Goal: Task Accomplishment & Management: Use online tool/utility

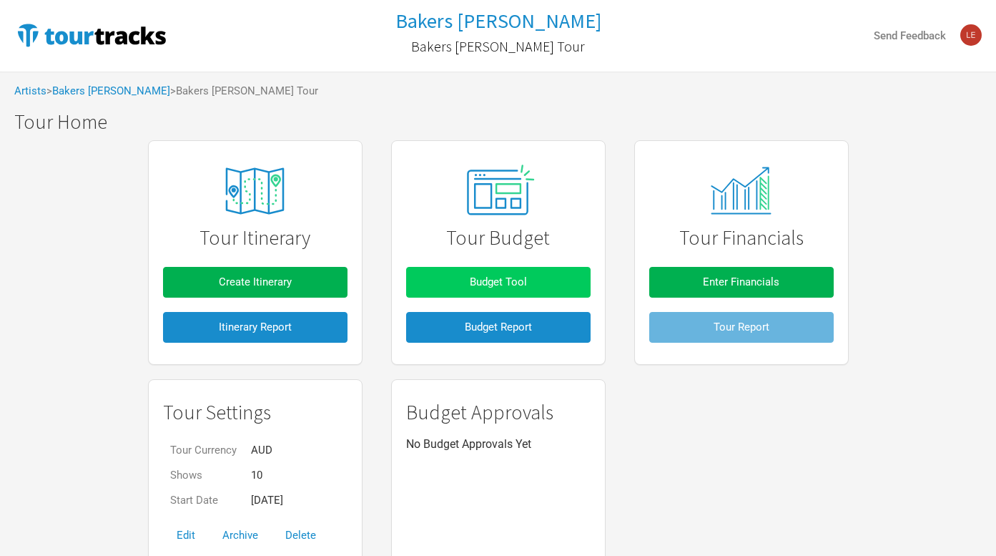
click at [503, 282] on span "Budget Tool" at bounding box center [498, 281] width 57 height 13
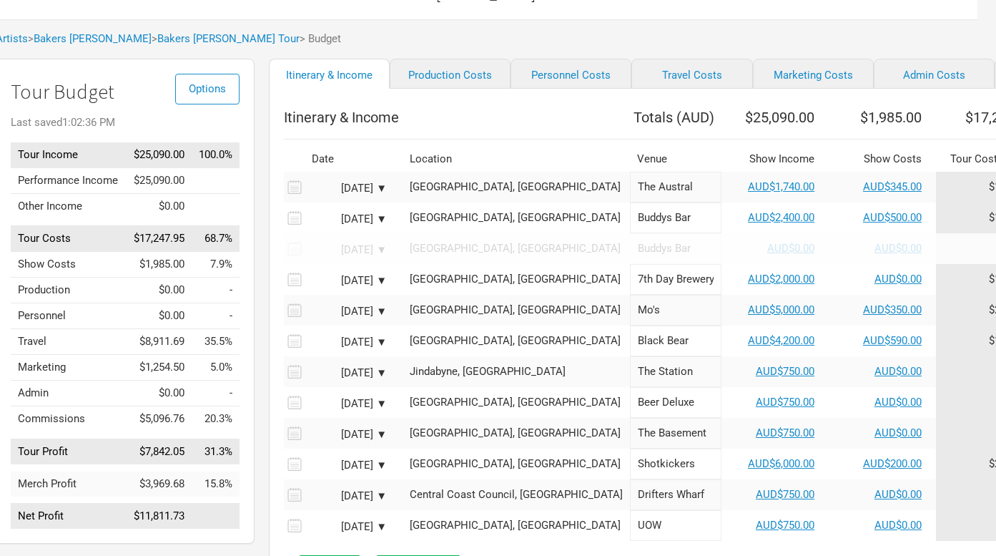
scroll to position [0, 19]
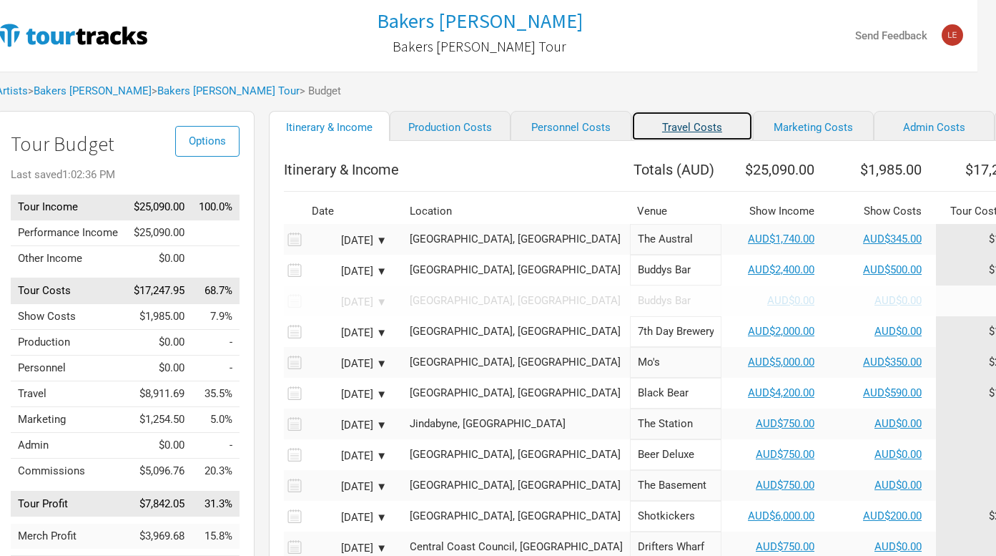
click at [689, 132] on link "Travel Costs" at bounding box center [691, 126] width 121 height 30
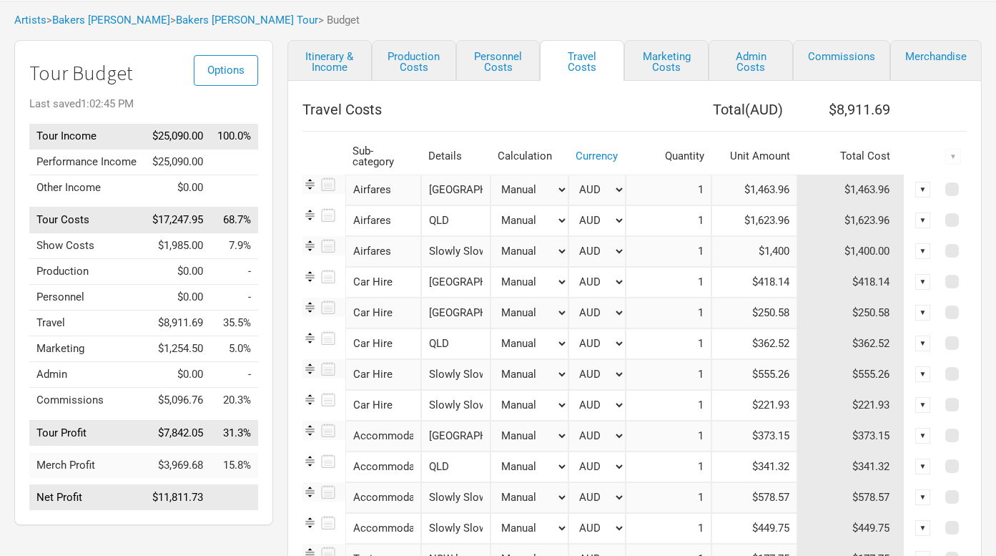
scroll to position [67, 0]
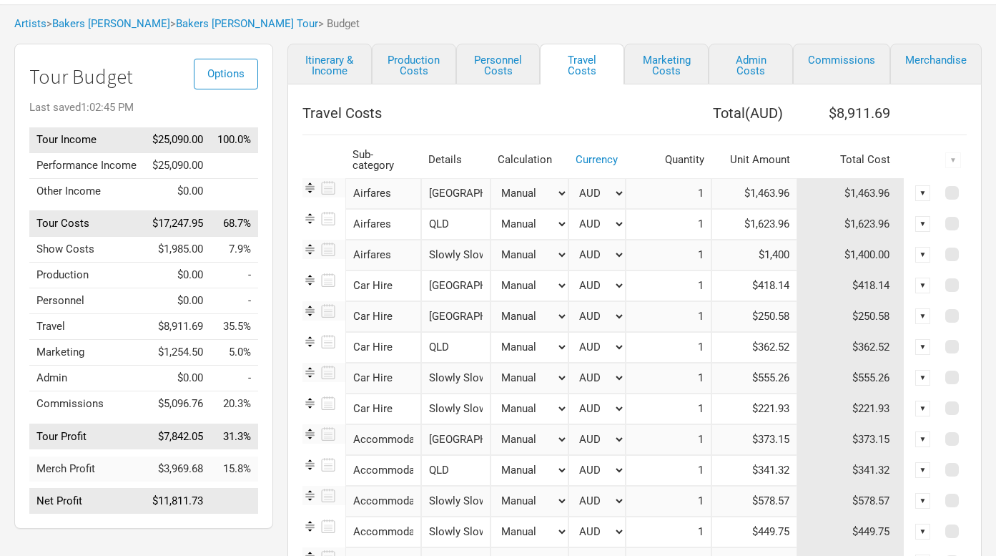
click at [473, 247] on input "Slowly Slowly Novemeber Estimate" at bounding box center [455, 255] width 69 height 31
click at [486, 105] on th "Travel Costs" at bounding box center [463, 113] width 323 height 29
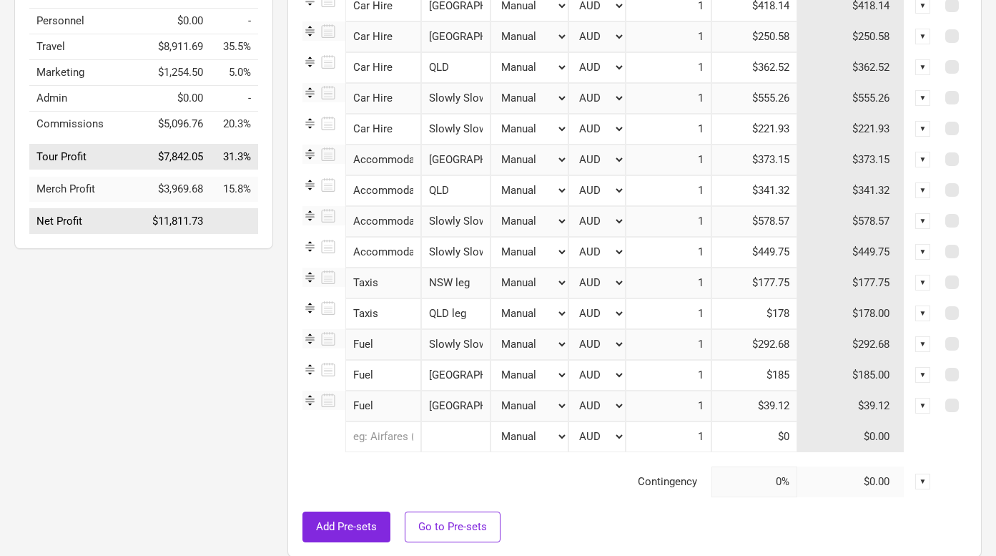
scroll to position [345, 0]
click at [486, 105] on input "Slowly Slowly August" at bounding box center [455, 99] width 69 height 31
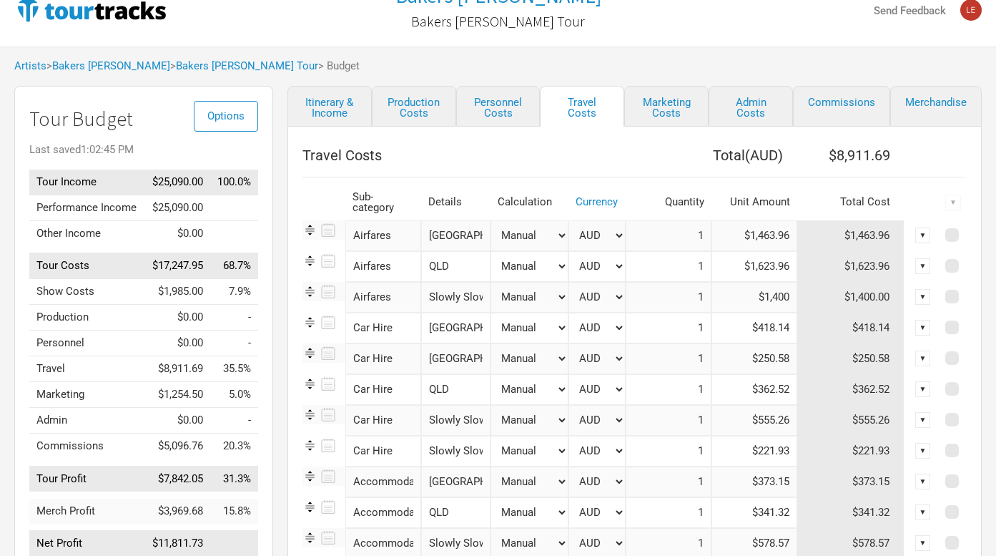
scroll to position [33, 0]
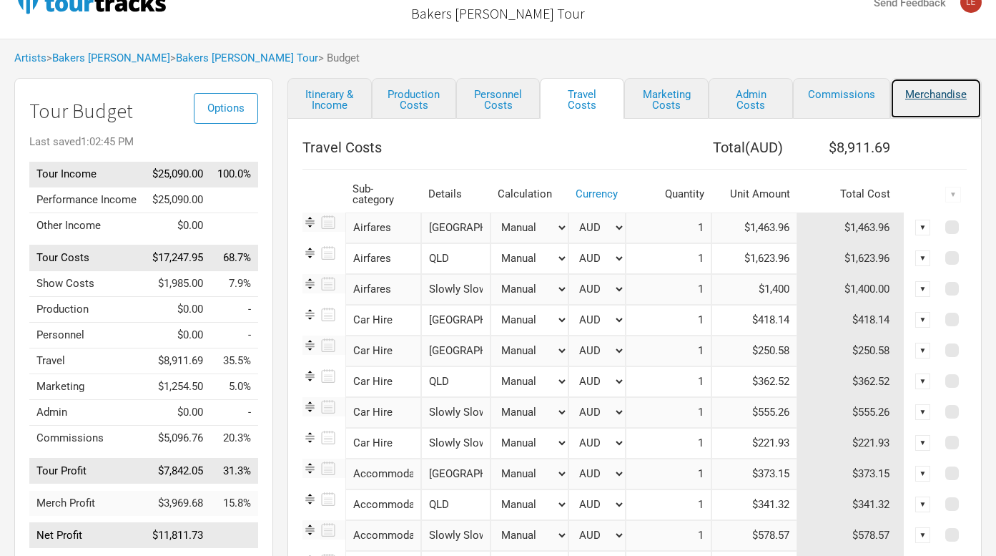
click at [932, 102] on link "Merchandise" at bounding box center [936, 98] width 92 height 41
select select "Set Amount"
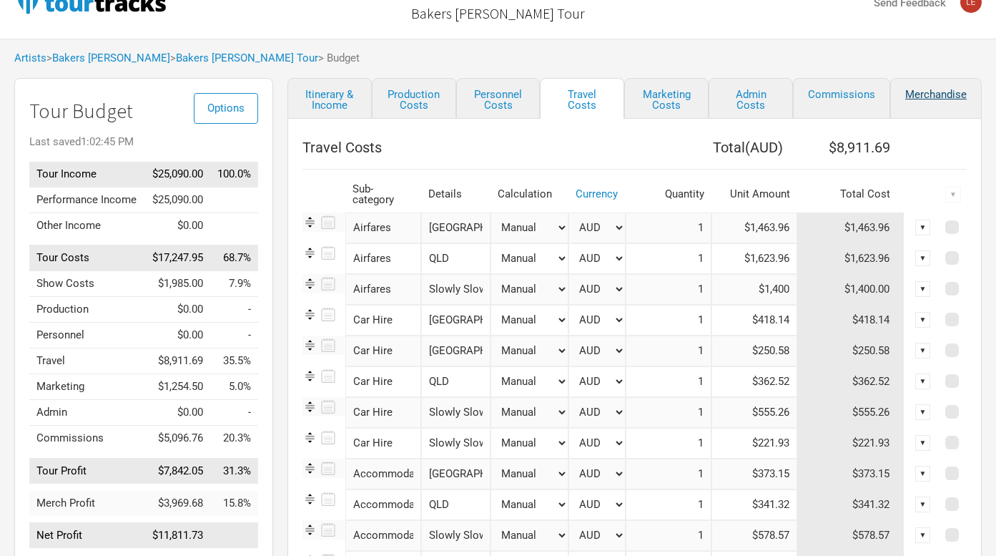
select select "Set Amount"
select select "% of Gross Merch"
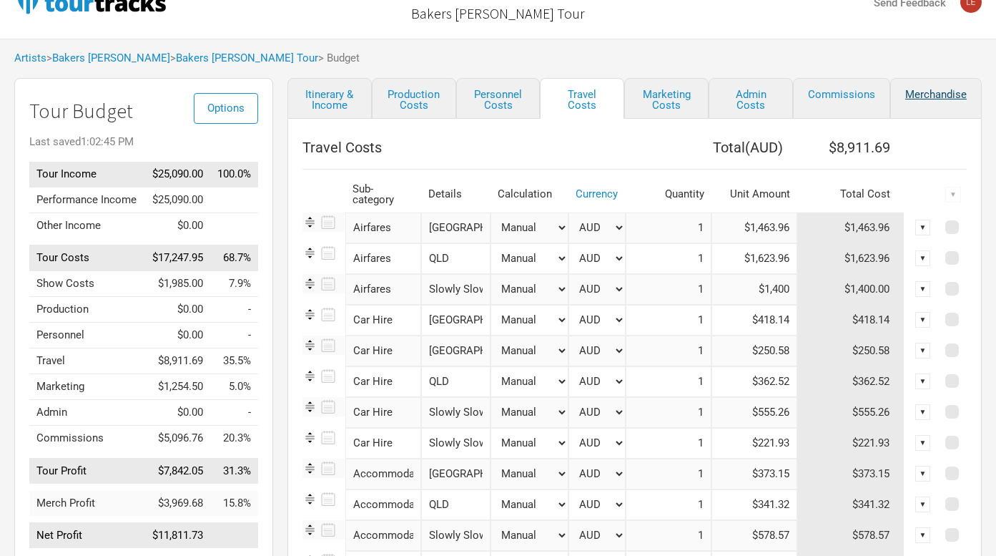
select select "% of Gross Merch"
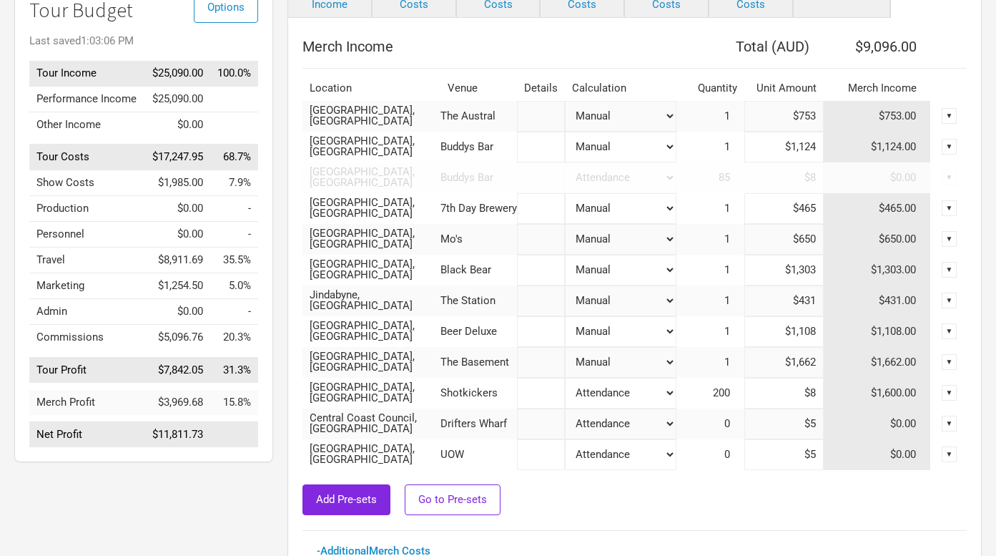
scroll to position [128, 0]
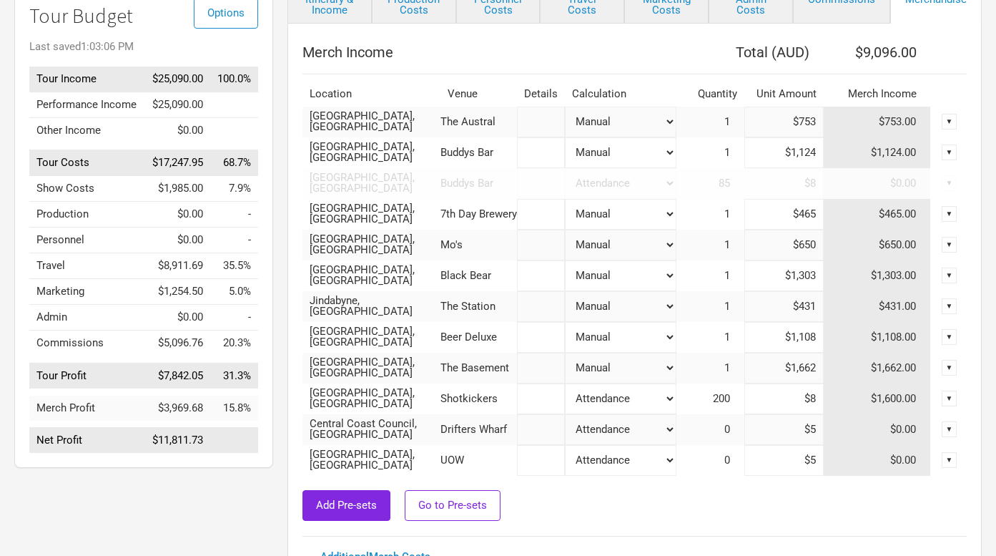
click at [655, 277] on select "Attendance Manual % of Performance Income" at bounding box center [620, 275] width 111 height 31
select select "Tickets"
click at [565, 260] on select "Attendance Manual % of Performance Income" at bounding box center [620, 275] width 111 height 31
type input "$190,213"
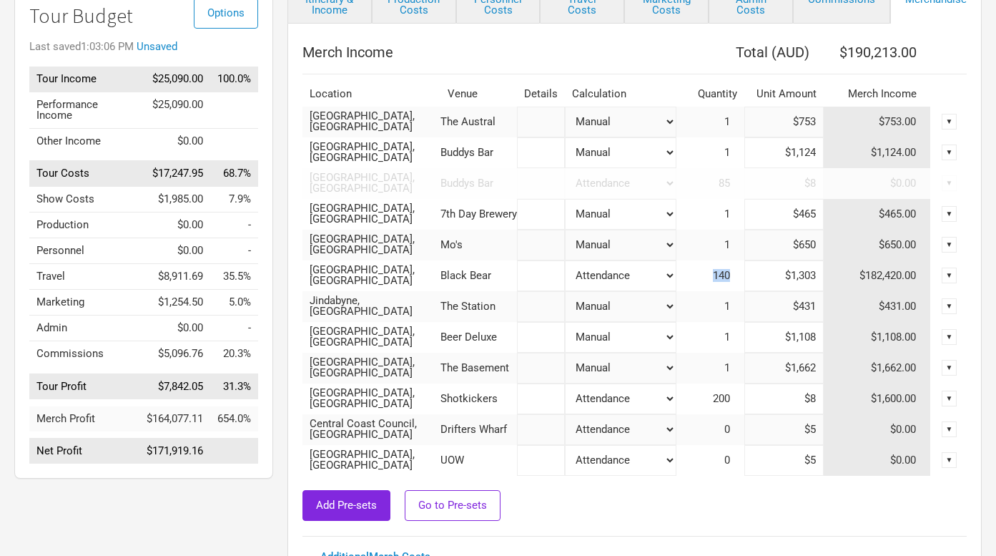
drag, startPoint x: 708, startPoint y: 277, endPoint x: 734, endPoint y: 277, distance: 25.7
click at [734, 277] on td "140" at bounding box center [710, 275] width 68 height 31
click at [736, 272] on span "140" at bounding box center [728, 275] width 31 height 13
click at [719, 276] on span "140" at bounding box center [728, 275] width 31 height 13
click at [950, 272] on div "▼" at bounding box center [950, 275] width 16 height 16
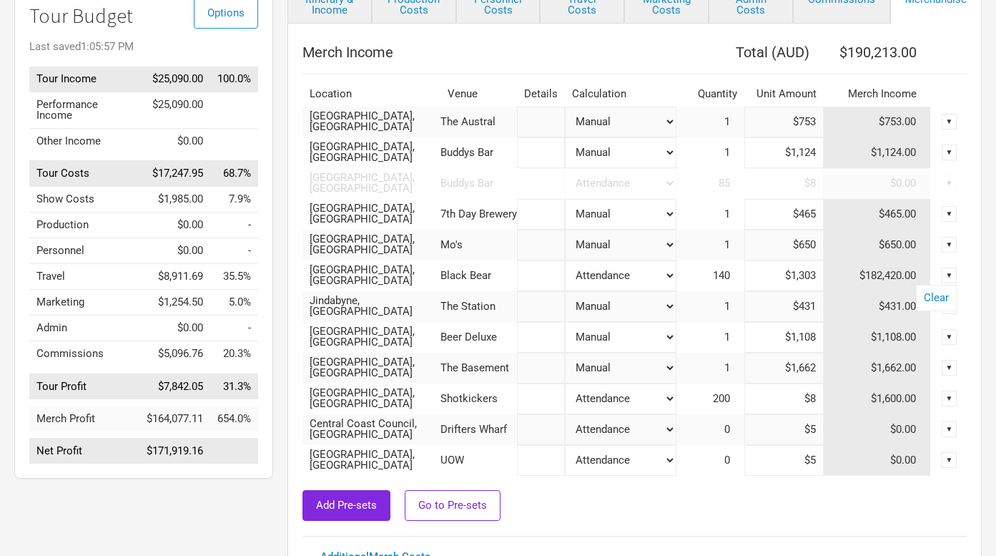
click at [950, 272] on div "▼" at bounding box center [950, 275] width 16 height 16
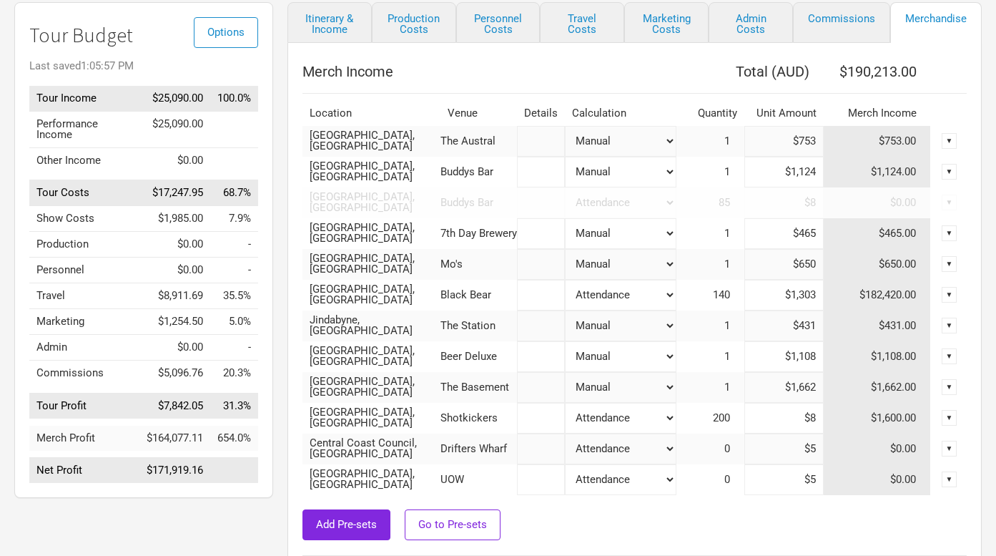
scroll to position [104, 0]
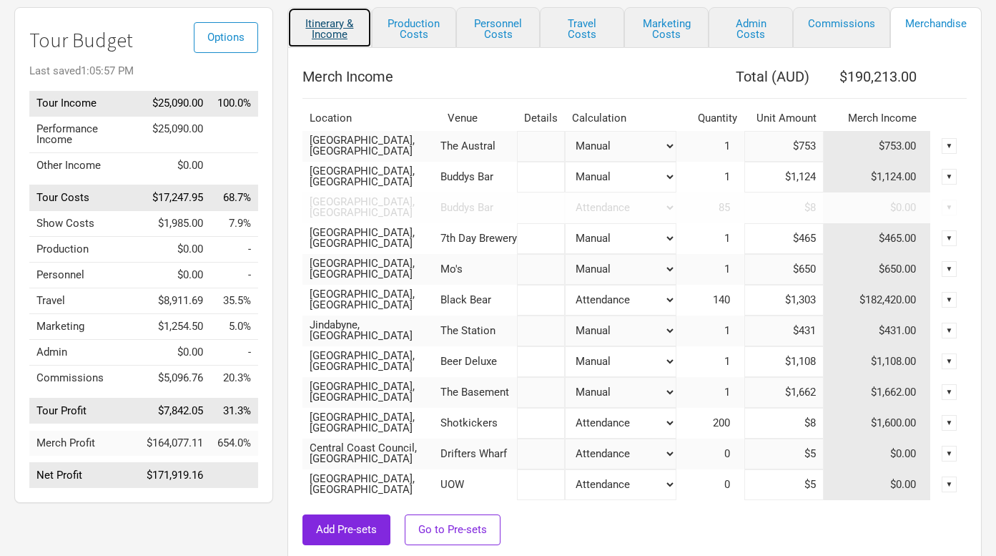
click at [342, 30] on link "Itinerary & Income" at bounding box center [329, 27] width 84 height 41
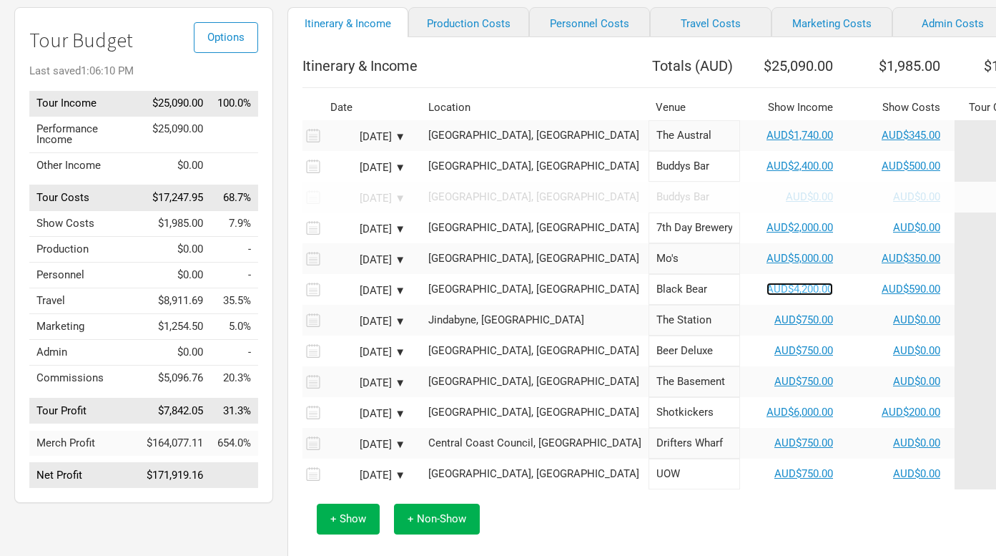
click at [767, 295] on link "AUD$4,200.00" at bounding box center [800, 288] width 67 height 13
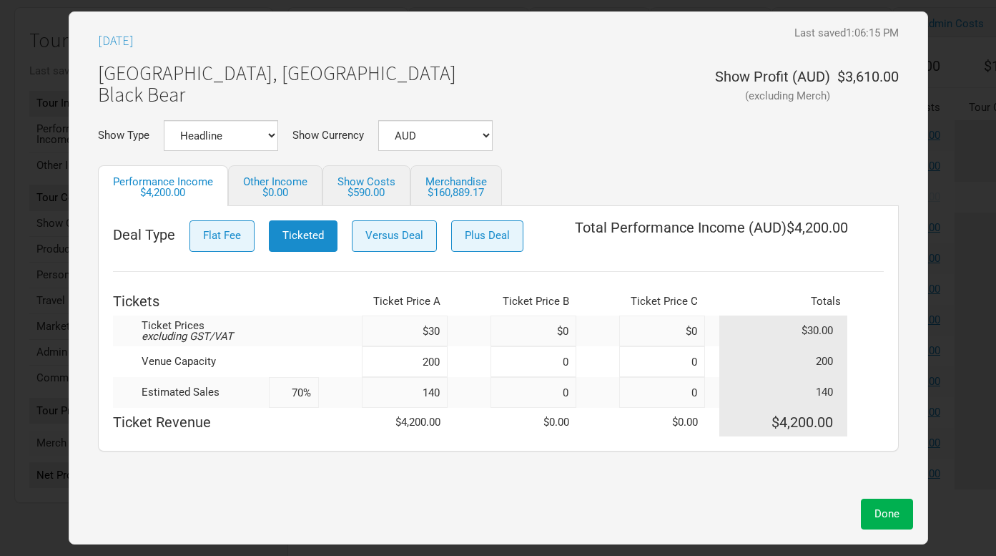
click at [293, 389] on input "70%" at bounding box center [294, 392] width 50 height 31
click at [401, 397] on input "140" at bounding box center [405, 392] width 86 height 31
click at [334, 270] on div "Deal Type Flat Fee Ticketed Versus Deal Plus Deal Total Performance Income ( AU…" at bounding box center [498, 328] width 771 height 216
drag, startPoint x: 415, startPoint y: 393, endPoint x: 477, endPoint y: 393, distance: 61.5
click at [476, 393] on tr "Estimated Sales 70% 140 0 0 140" at bounding box center [498, 392] width 771 height 31
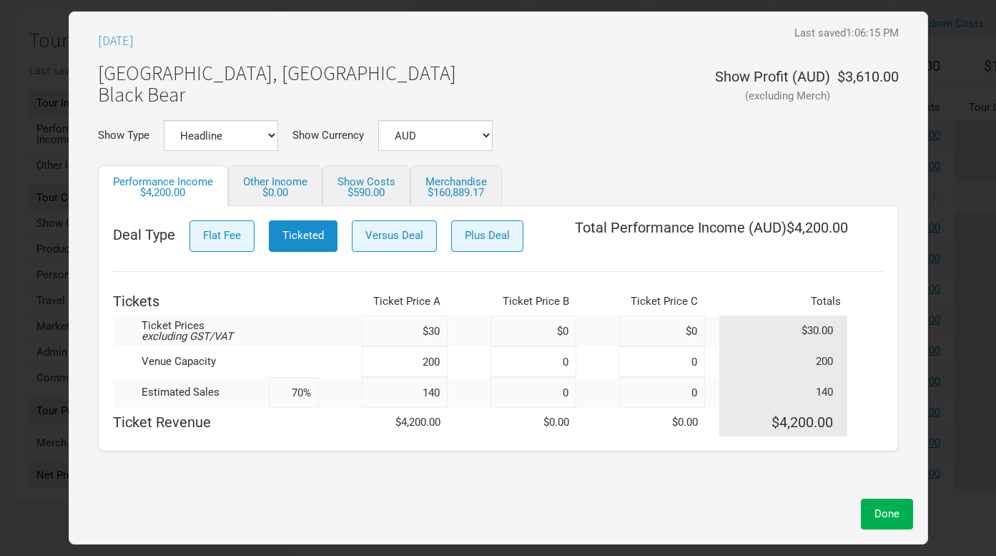
type input "2"
type input "1%"
type input "0%"
type input "77"
type input "39%"
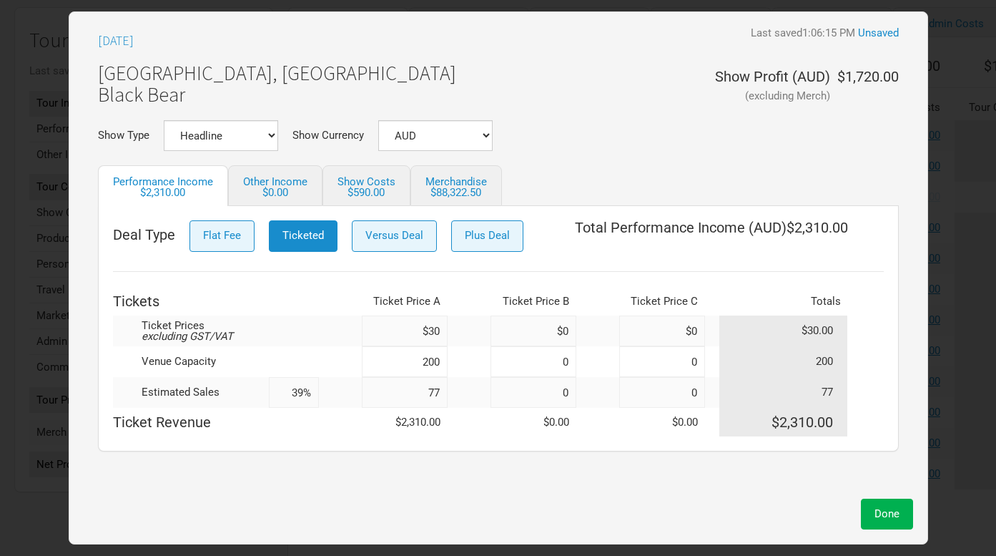
click at [323, 424] on td at bounding box center [340, 422] width 43 height 29
click at [434, 396] on input "77" at bounding box center [405, 392] width 86 height 31
type input "7"
type input "4%"
type input "78"
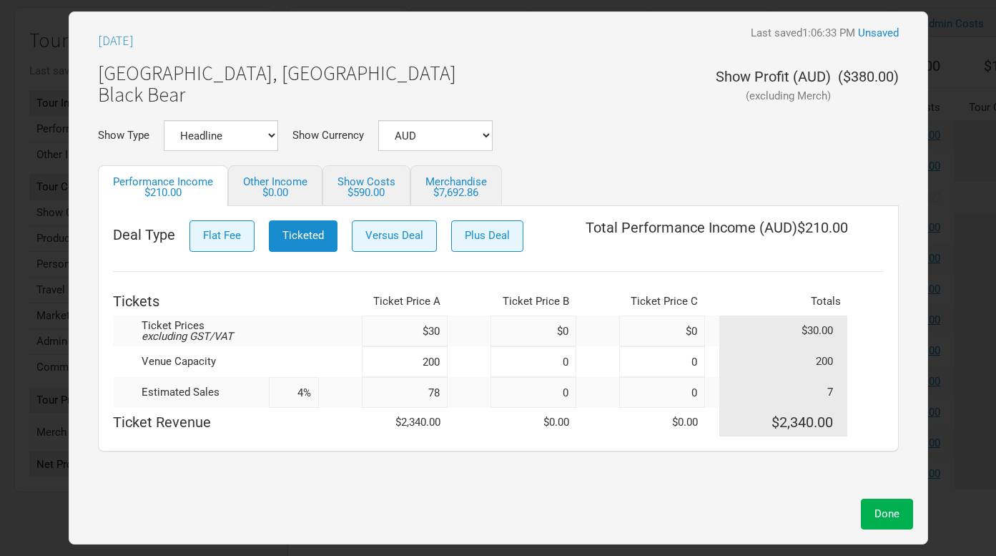
type input "39%"
type input "7"
type input "4%"
type input "77"
type input "39%"
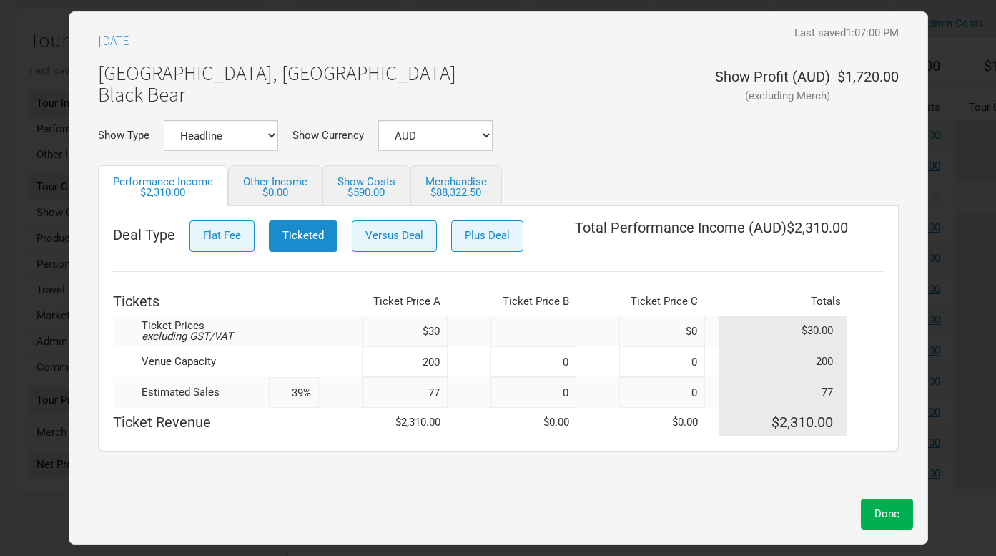
drag, startPoint x: 555, startPoint y: 345, endPoint x: 574, endPoint y: 345, distance: 19.3
click at [574, 345] on input at bounding box center [534, 330] width 86 height 31
type input "$35"
click at [433, 398] on input "77" at bounding box center [405, 392] width 86 height 31
type input "7"
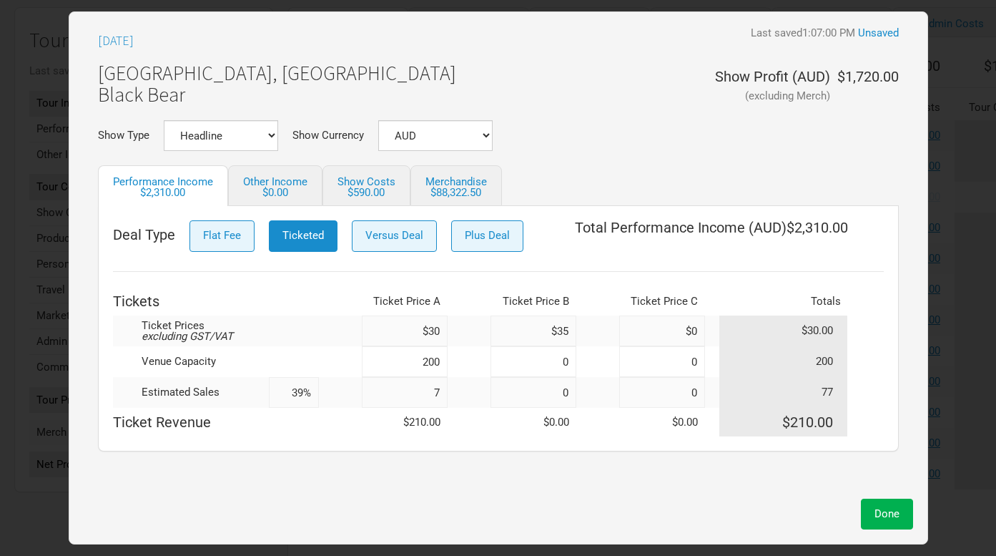
type input "4%"
type input "74"
type input "37%"
type input "74"
click at [568, 398] on input at bounding box center [534, 392] width 86 height 31
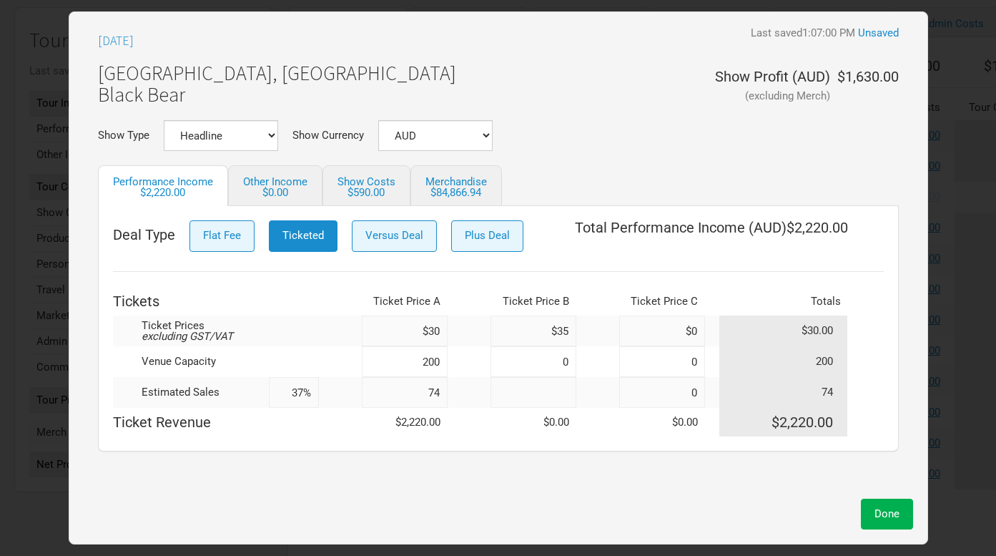
type input "3"
type input "39%"
type input "3"
click at [636, 280] on div "Deal Type Flat Fee Ticketed Versus Deal Plus Deal Total Performance Income ( AU…" at bounding box center [498, 328] width 771 height 216
click at [443, 184] on link "Merchandise $88,322.50" at bounding box center [456, 185] width 92 height 41
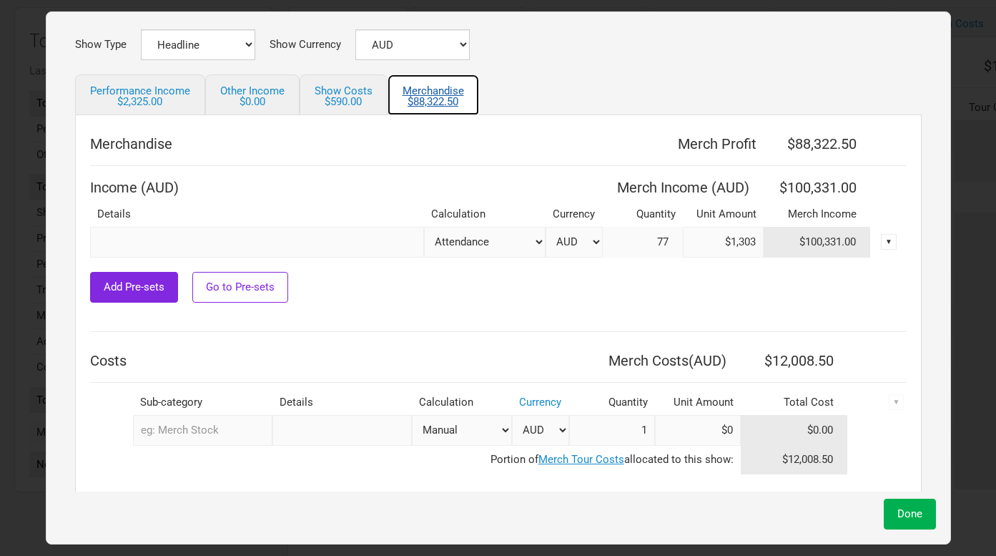
scroll to position [109, 0]
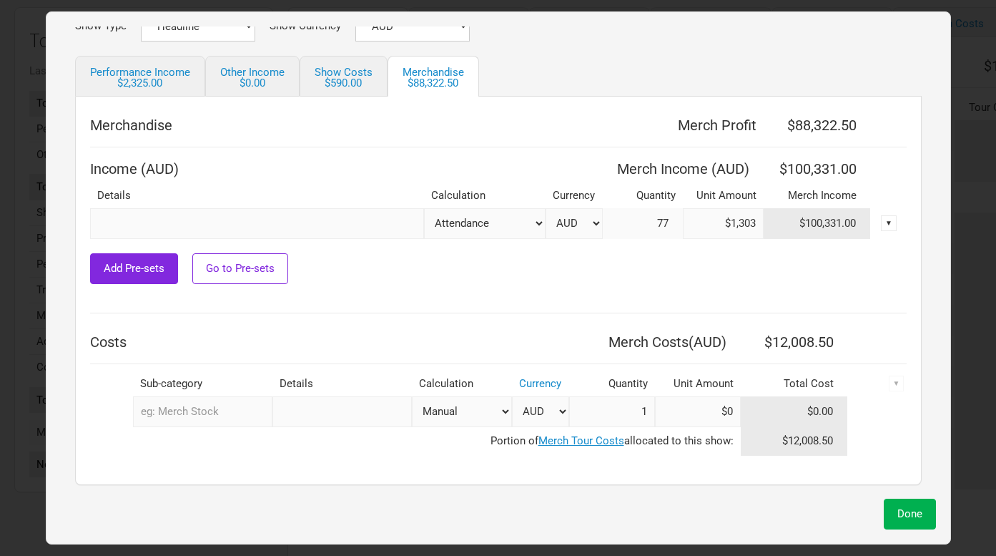
click at [712, 225] on input "$1,303" at bounding box center [723, 223] width 81 height 31
click at [734, 223] on input "$1,303" at bounding box center [723, 223] width 81 height 31
click at [676, 252] on div at bounding box center [498, 246] width 817 height 14
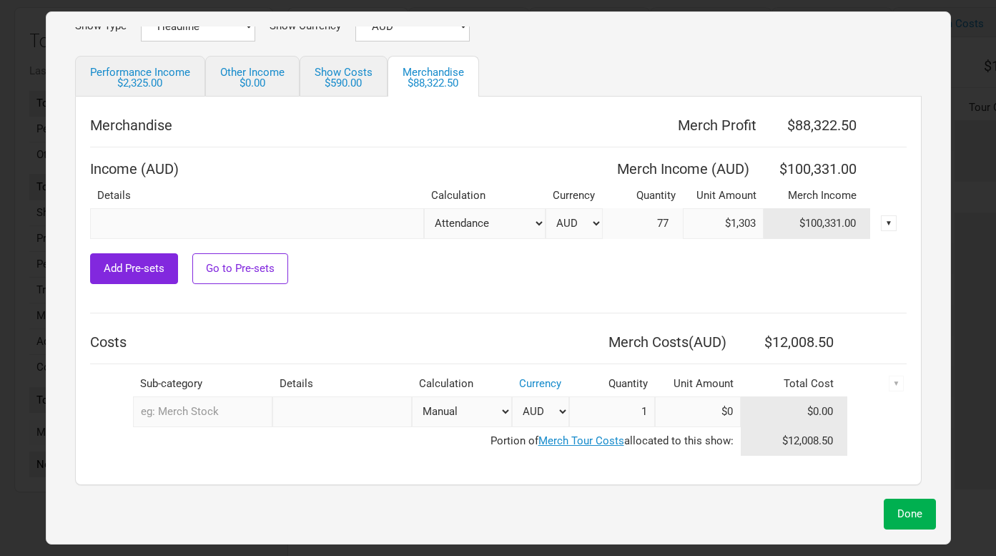
scroll to position [124, 0]
click at [639, 220] on td "77" at bounding box center [643, 223] width 81 height 31
click at [806, 220] on td "$100,331.00" at bounding box center [817, 223] width 107 height 31
click at [730, 221] on input "$1,303" at bounding box center [723, 223] width 81 height 31
drag, startPoint x: 695, startPoint y: 224, endPoint x: 857, endPoint y: 224, distance: 161.6
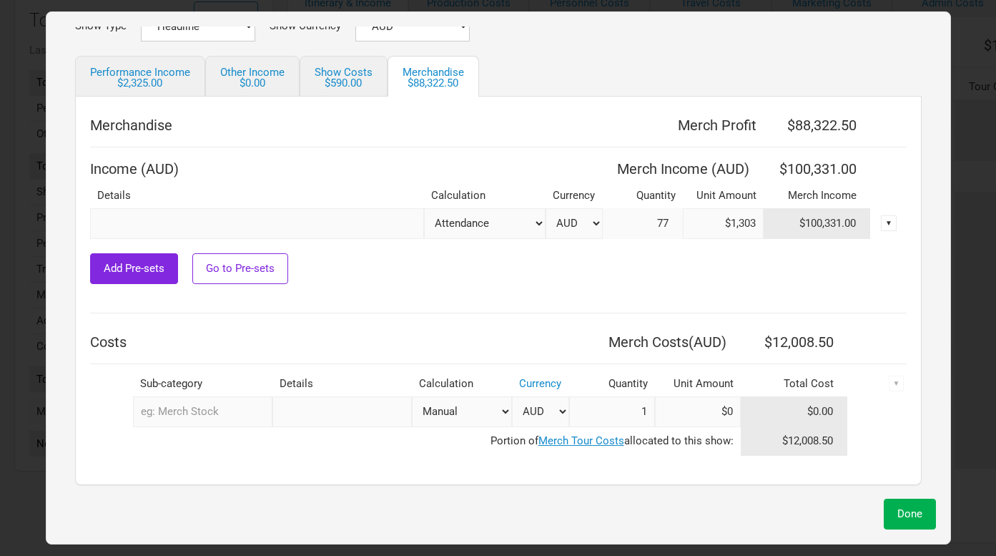
click at [853, 224] on tr "Attendance Manual % of Performance Income AUD 77 $1,303 $100,331.00 ▼" at bounding box center [498, 223] width 817 height 31
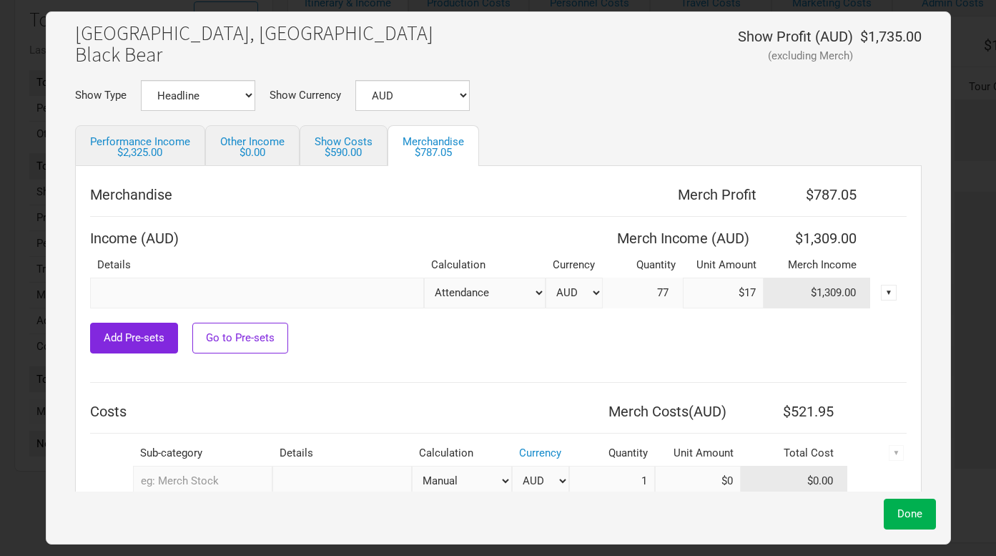
scroll to position [38, 0]
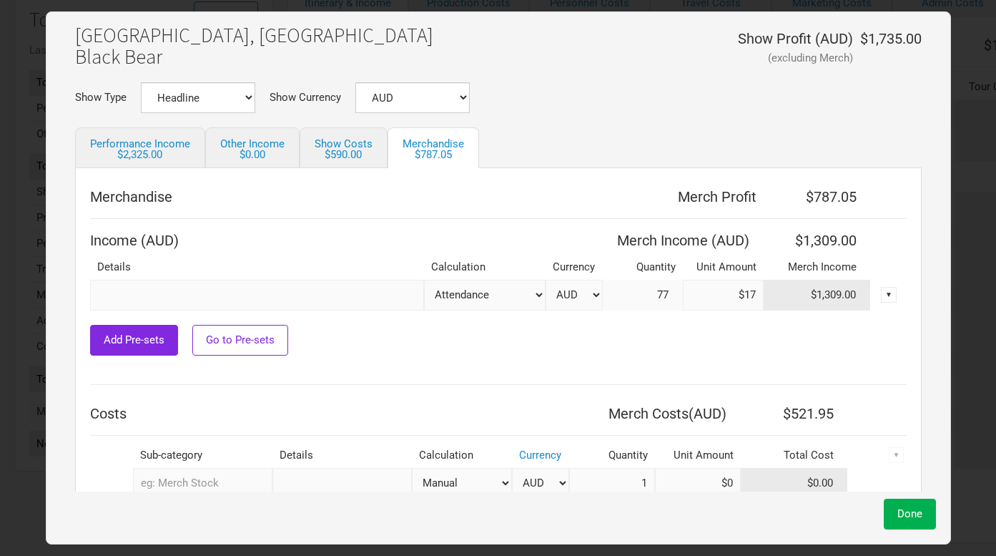
type input "$1"
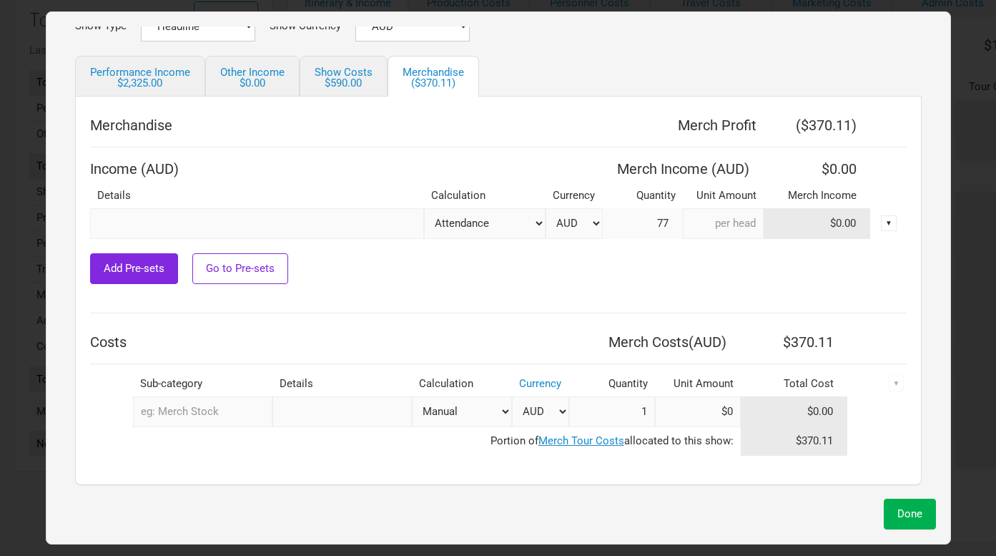
scroll to position [0, 0]
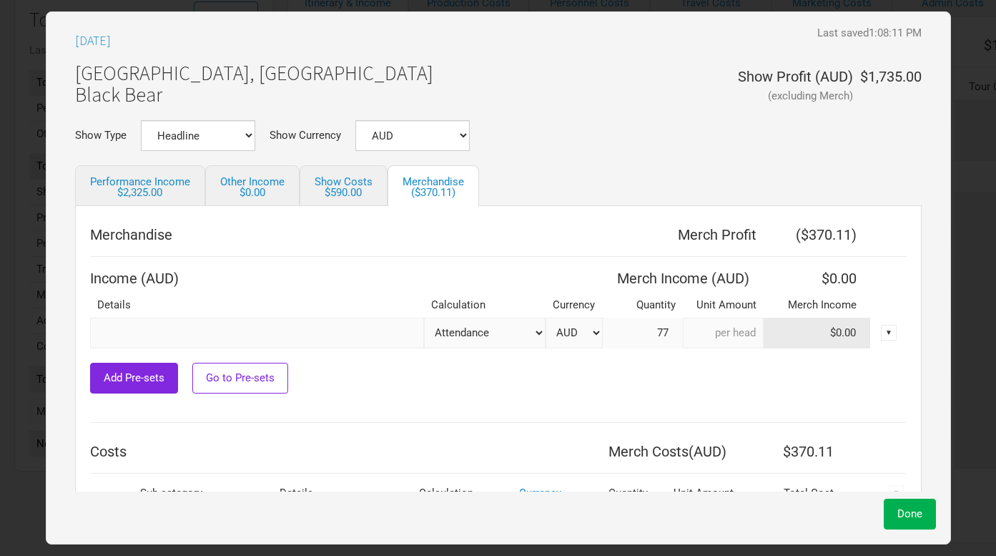
type input "$0"
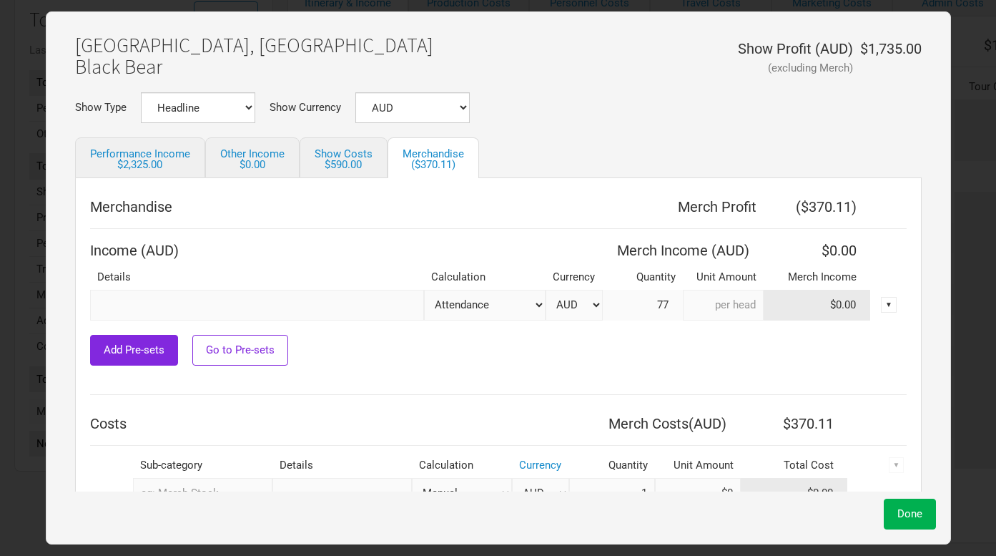
scroll to position [30, 0]
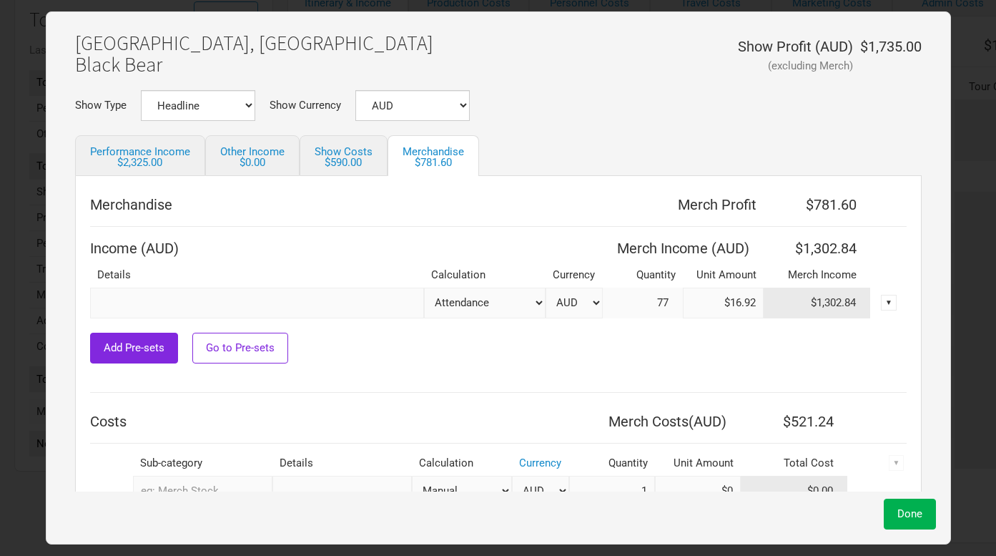
type input "$16.92"
click at [814, 303] on td "$1,302.84" at bounding box center [817, 302] width 107 height 31
drag, startPoint x: 798, startPoint y: 302, endPoint x: 862, endPoint y: 302, distance: 64.4
click at [860, 302] on tr "Attendance Manual % of Performance Income AUD 77 $16.92 $1,302.84 ▼" at bounding box center [498, 302] width 817 height 31
click at [757, 336] on div "Add Pre-sets Go to Pre-sets" at bounding box center [498, 348] width 817 height 31
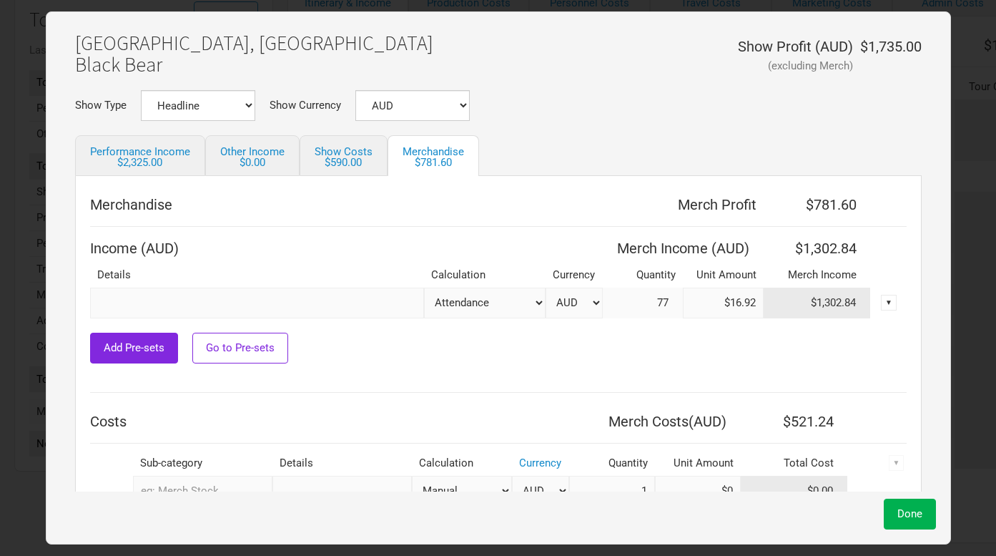
click at [456, 317] on select "Attendance Manual % of Performance Income" at bounding box center [485, 302] width 122 height 31
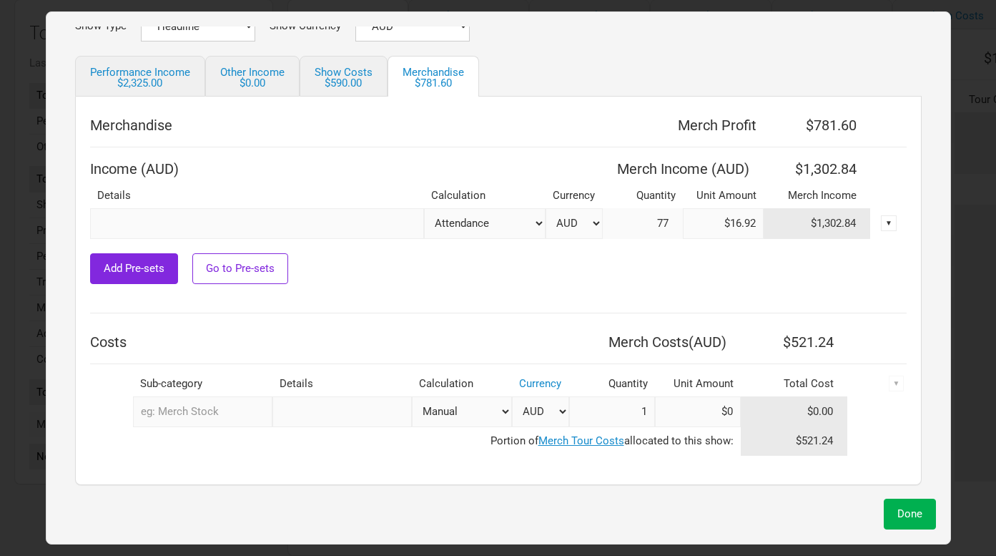
scroll to position [99, 0]
click at [493, 222] on select "Attendance Manual % of Performance Income" at bounding box center [485, 223] width 122 height 31
click at [424, 208] on select "Attendance Manual % of Performance Income" at bounding box center [485, 223] width 122 height 31
click at [487, 224] on select "Attendance Manual % of Performance Income" at bounding box center [485, 223] width 122 height 31
select select "Tickets"
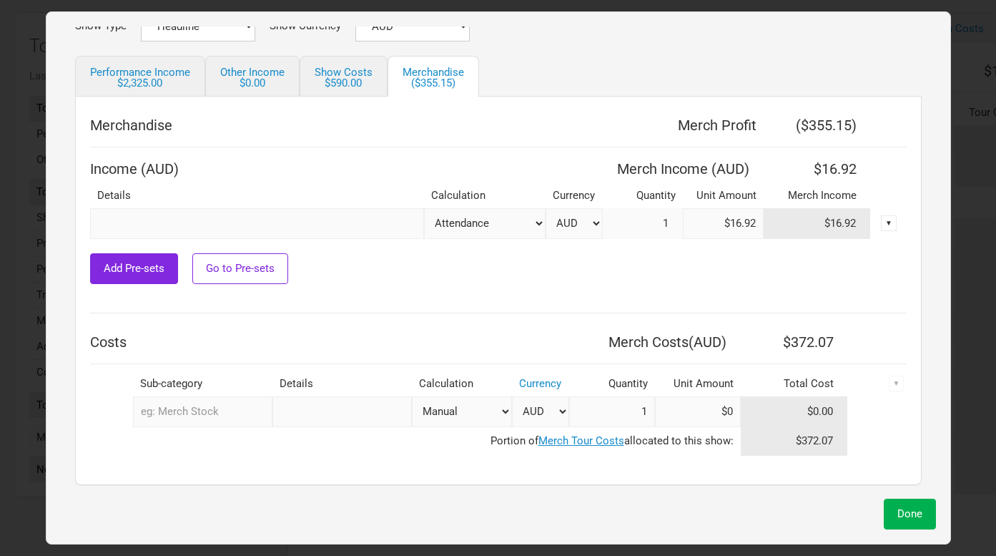
click at [424, 208] on select "Attendance Manual % of Performance Income" at bounding box center [485, 223] width 122 height 31
click at [902, 511] on span "Done" at bounding box center [909, 513] width 25 height 13
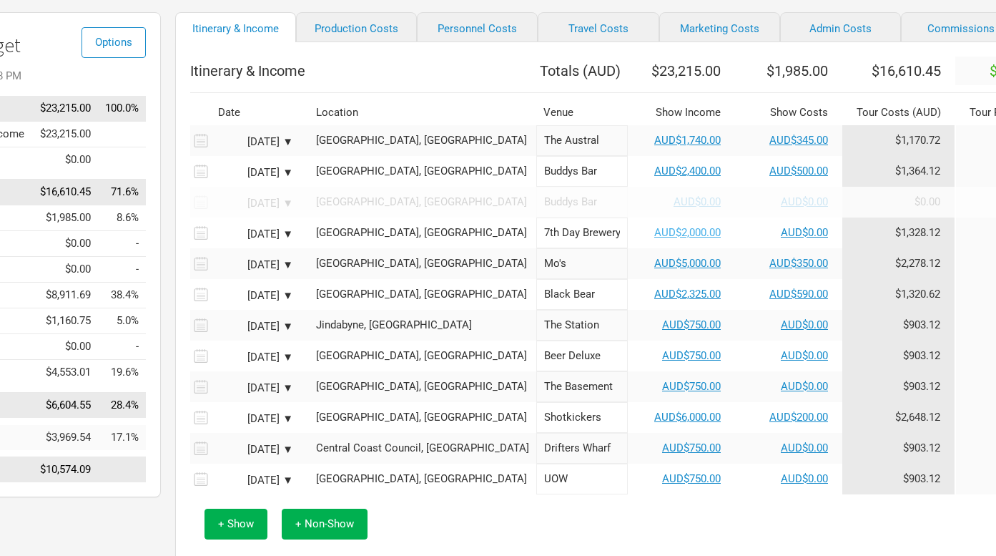
scroll to position [99, 113]
click at [654, 300] on link "AUD$2,325.00" at bounding box center [687, 293] width 67 height 13
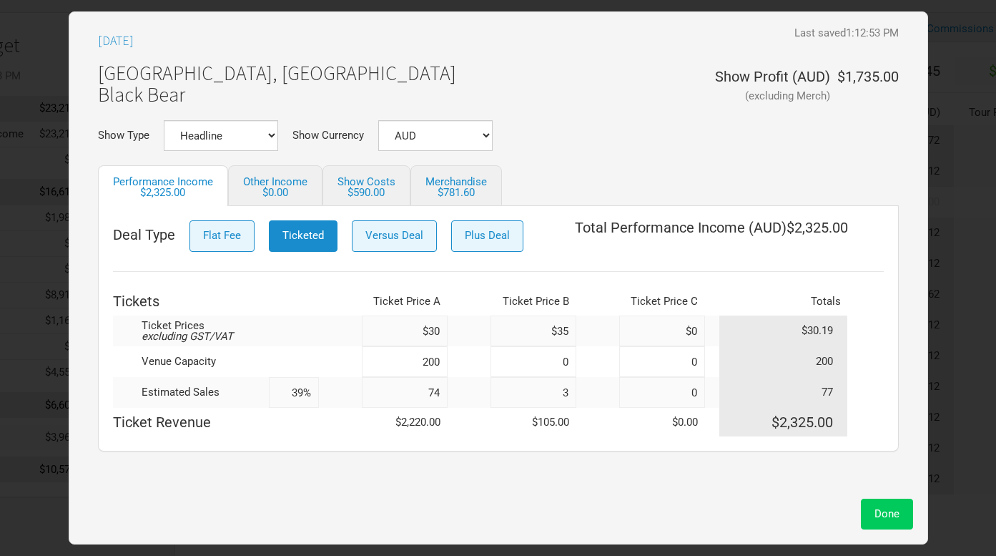
click at [879, 513] on span "Done" at bounding box center [887, 513] width 25 height 13
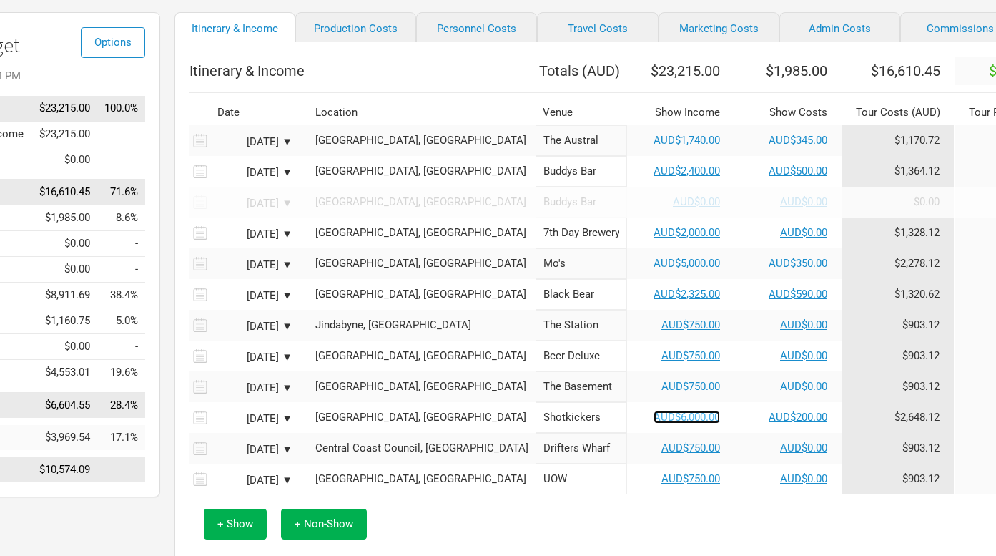
click at [654, 423] on link "AUD$6,000.00" at bounding box center [687, 416] width 67 height 13
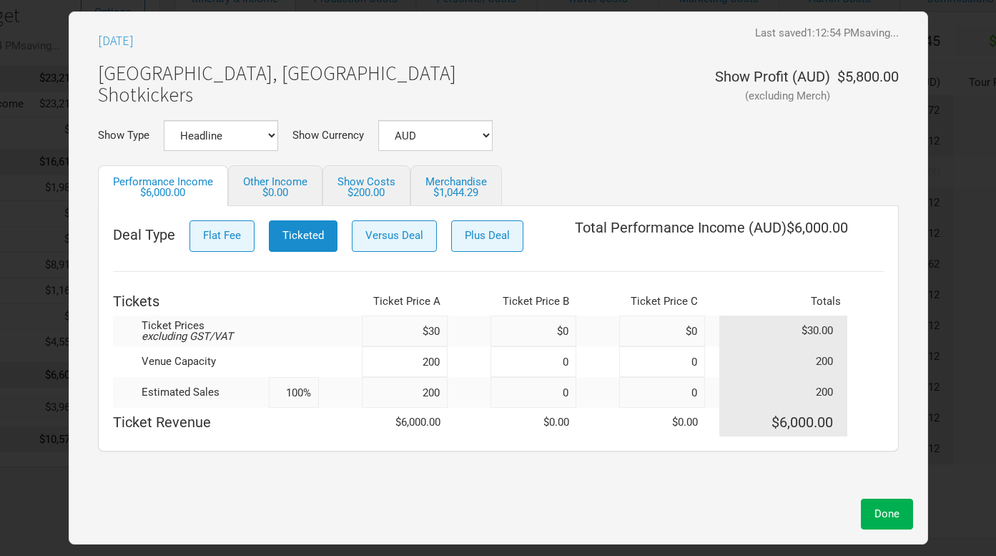
scroll to position [144, 113]
click at [469, 197] on div "$1,044.29" at bounding box center [455, 192] width 61 height 11
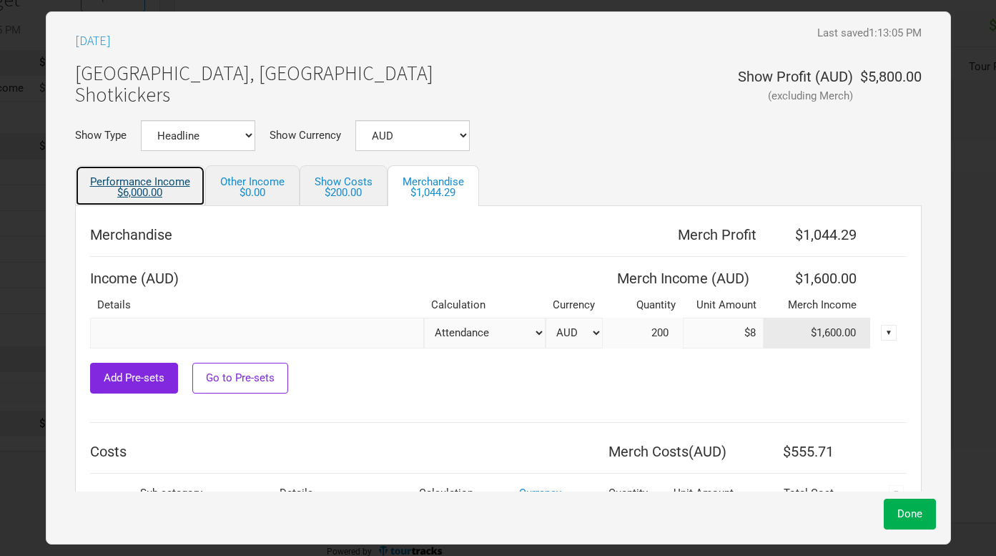
click at [179, 180] on link "Performance Income $6,000.00" at bounding box center [140, 185] width 130 height 41
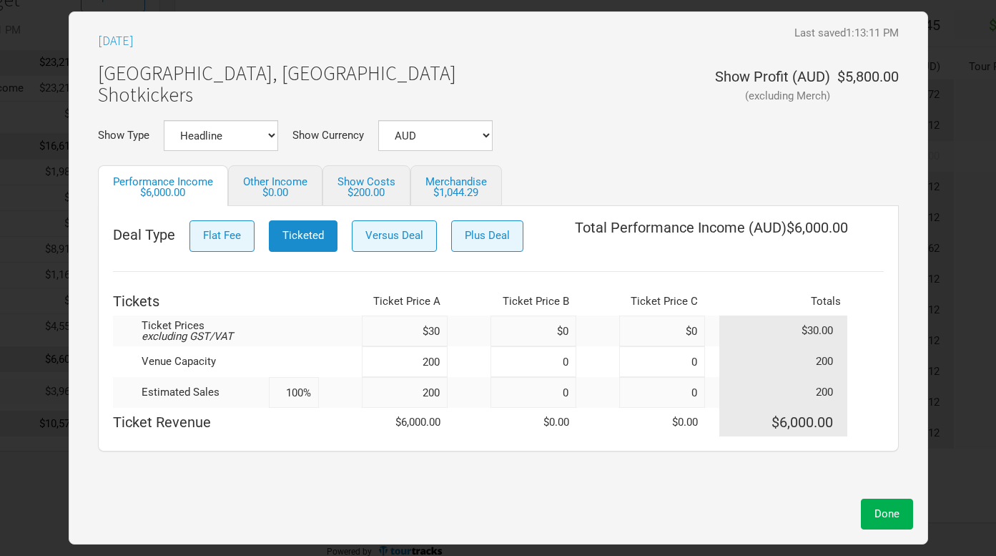
drag, startPoint x: 416, startPoint y: 402, endPoint x: 577, endPoint y: 402, distance: 160.9
click at [577, 402] on tr "Estimated Sales 100% 200 0 0 200" at bounding box center [498, 392] width 771 height 31
type input "2"
type input "0%"
type input "1"
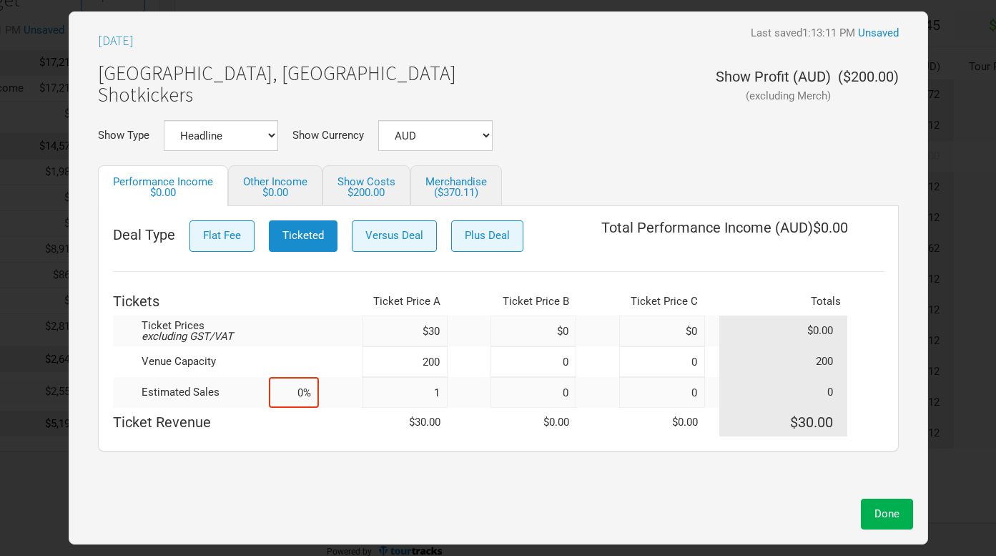
type input "1%"
type input "140"
type input "70%"
type input "140"
click at [903, 520] on button "Done" at bounding box center [887, 513] width 52 height 31
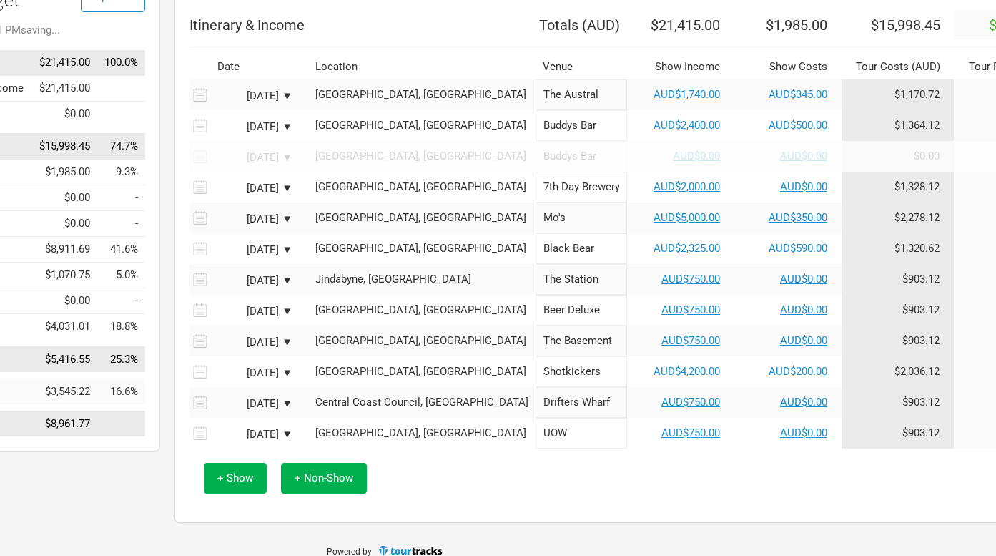
click at [586, 491] on div "+ Show + Non-Show" at bounding box center [658, 477] width 923 height 59
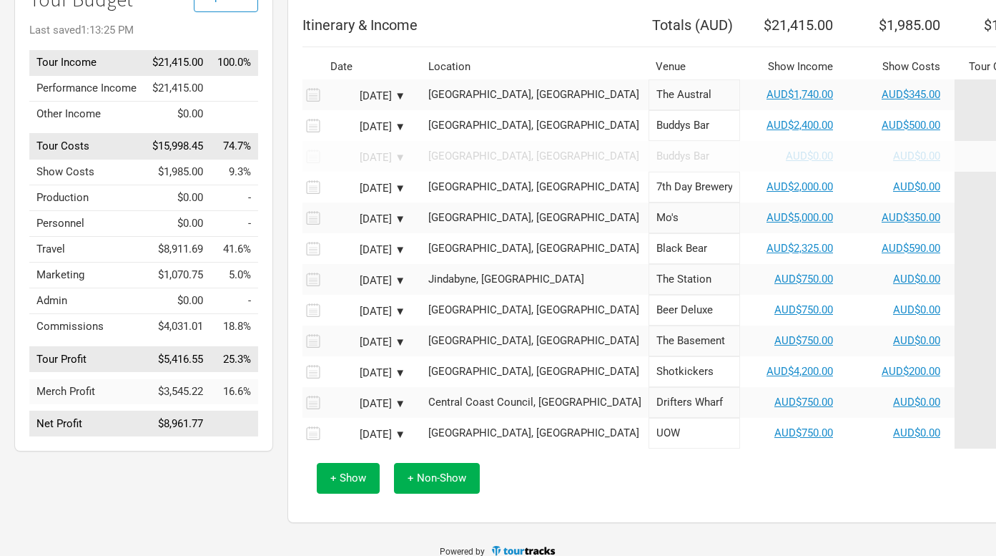
click at [767, 493] on div "+ Show + Non-Show" at bounding box center [771, 477] width 923 height 59
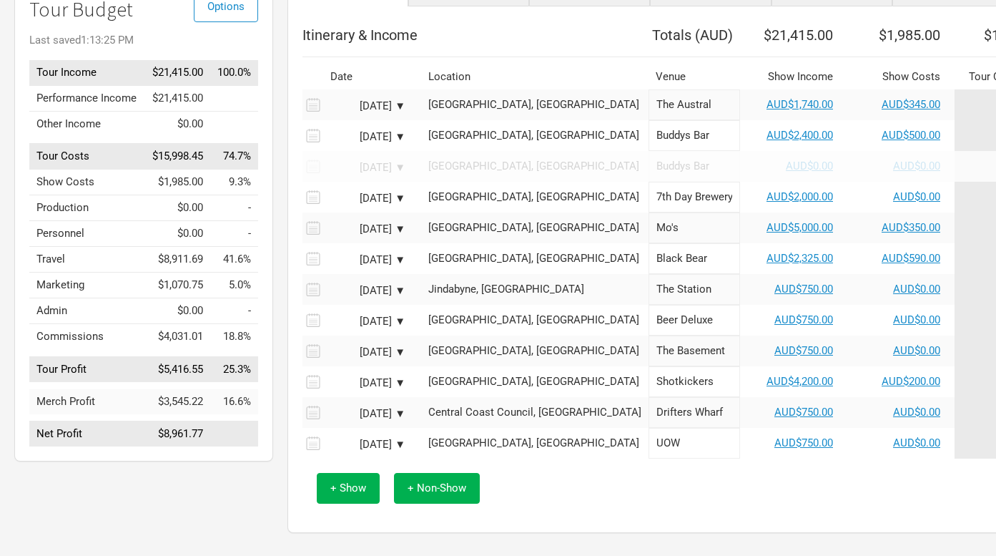
scroll to position [134, 0]
